Goal: Task Accomplishment & Management: Manage account settings

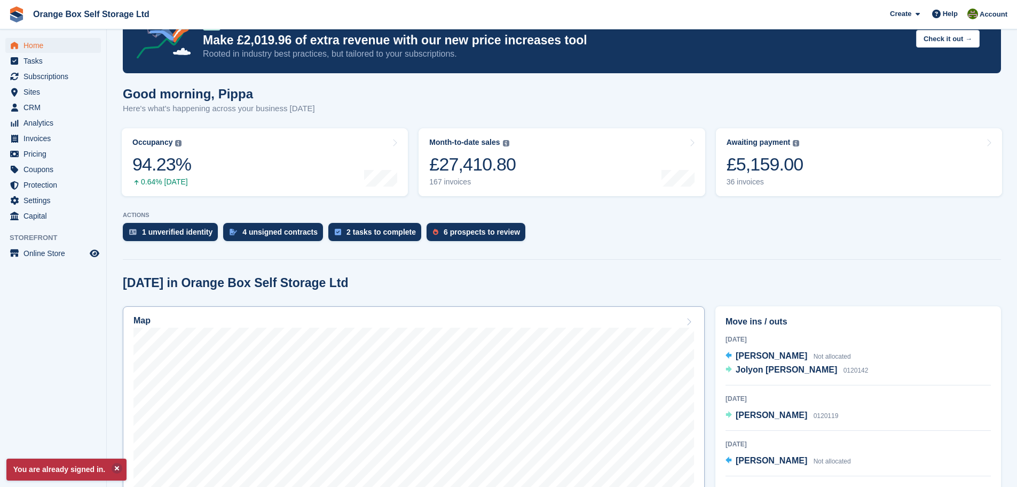
scroll to position [107, 0]
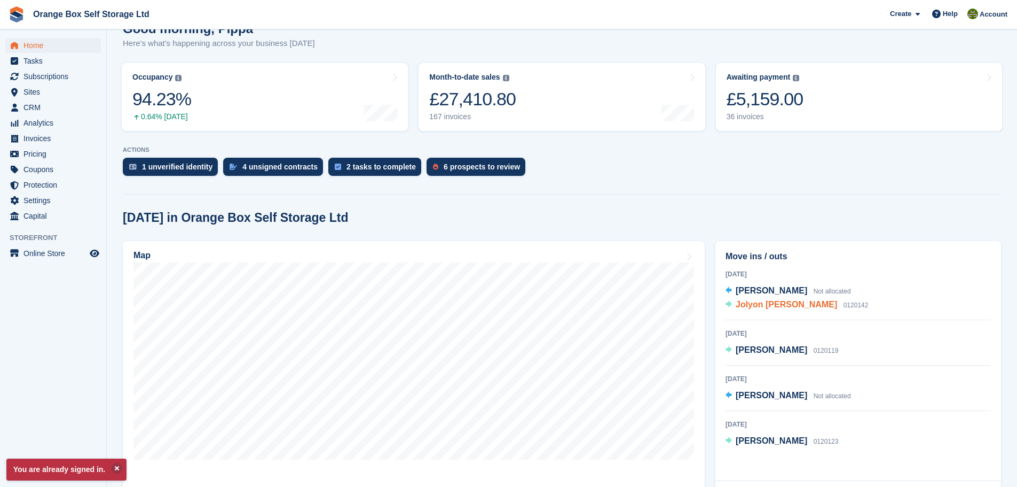
click at [783, 303] on span "Jolyon [PERSON_NAME]" at bounding box center [786, 304] width 101 height 9
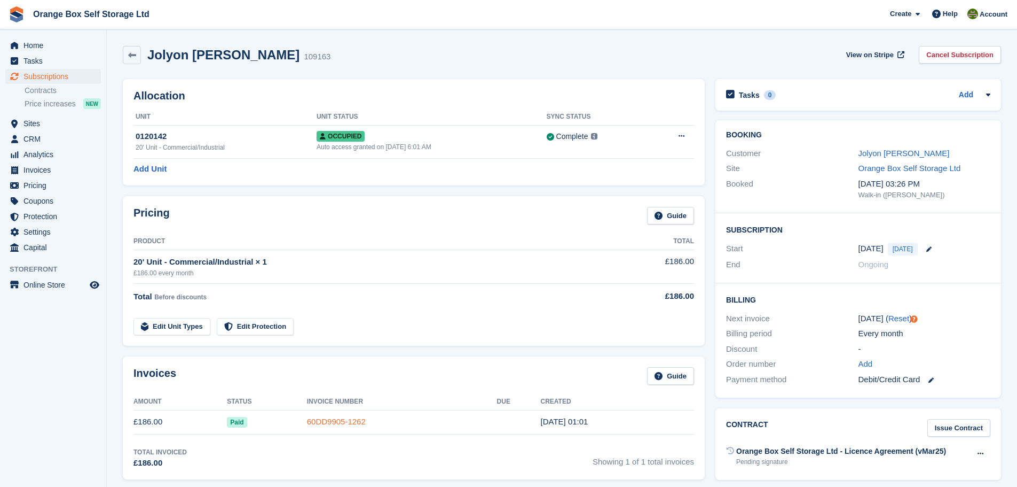
click at [354, 419] on link "60DD9905-1262" at bounding box center [336, 421] width 59 height 9
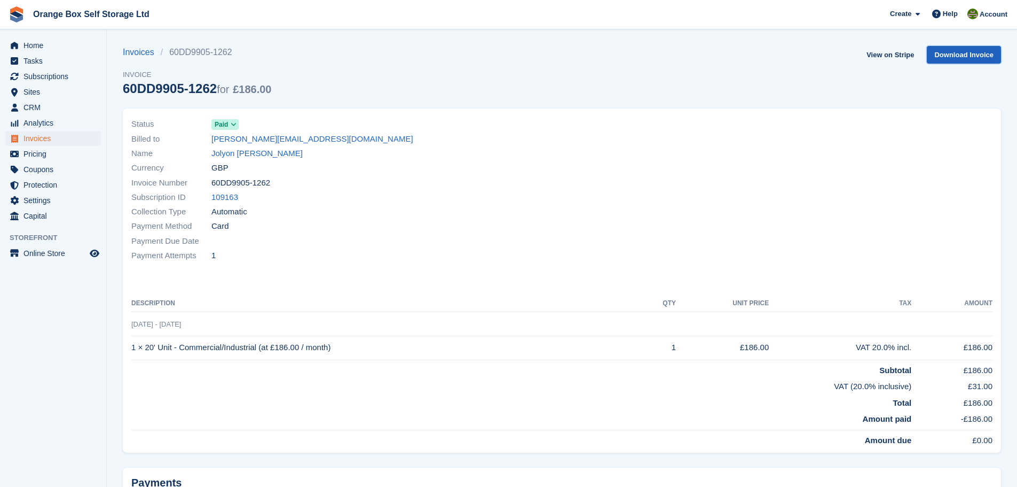
click at [957, 57] on link "Download Invoice" at bounding box center [964, 55] width 74 height 18
click at [68, 137] on span "Invoices" at bounding box center [56, 138] width 64 height 15
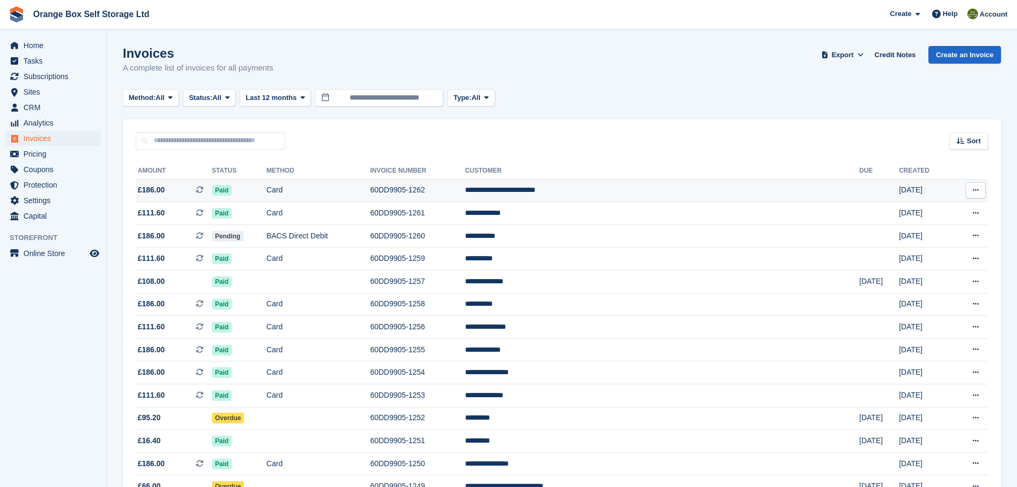
click at [370, 198] on td "Card" at bounding box center [319, 190] width 104 height 23
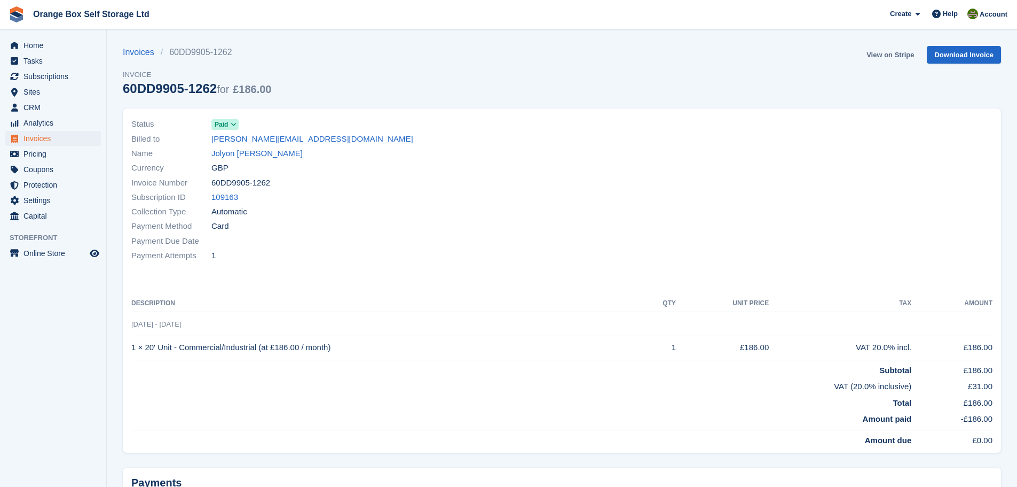
click at [889, 57] on link "View on Stripe" at bounding box center [891, 55] width 56 height 18
